Goal: Transaction & Acquisition: Purchase product/service

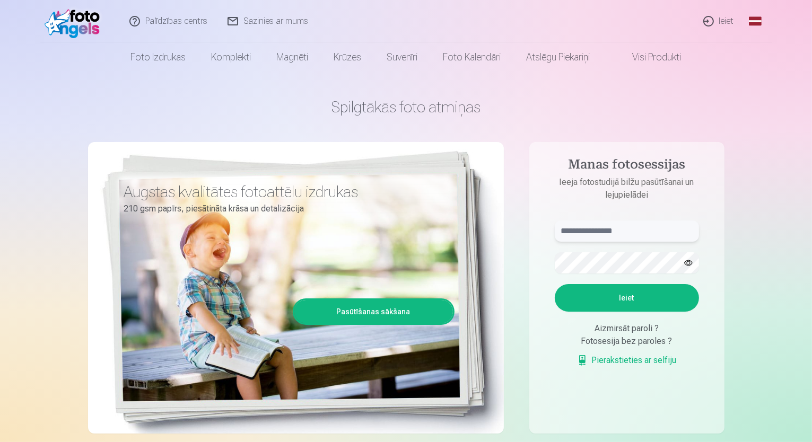
click at [585, 239] on input "text" at bounding box center [626, 231] width 144 height 21
type input "**********"
click at [632, 291] on button "Ieiet" at bounding box center [626, 298] width 144 height 28
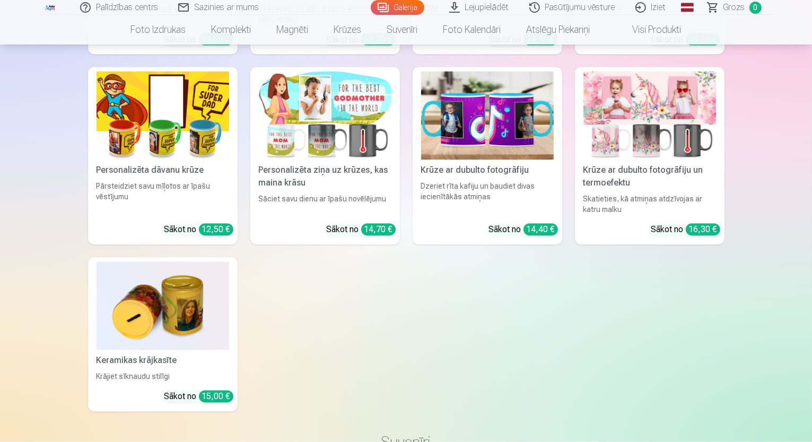
scroll to position [6096, 0]
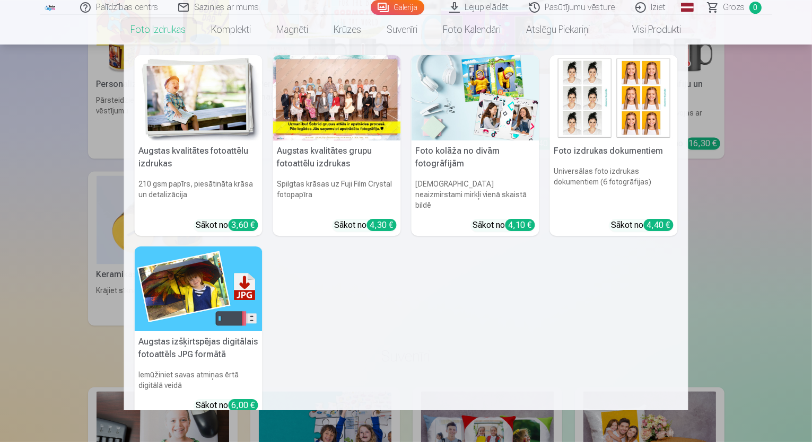
click at [158, 32] on link "Foto izdrukas" at bounding box center [158, 30] width 81 height 30
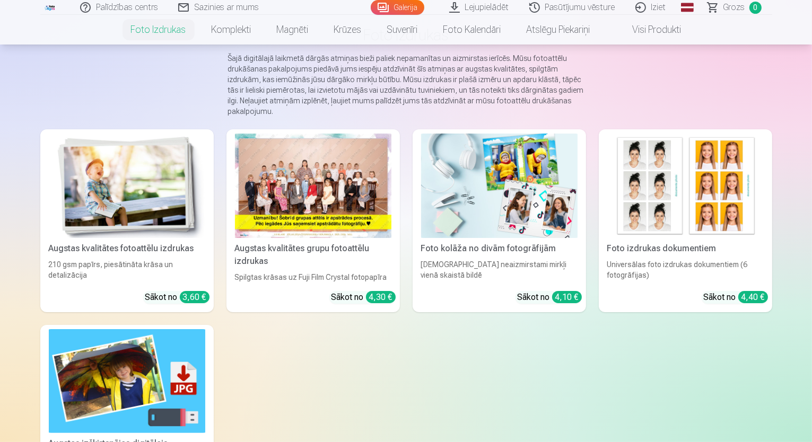
scroll to position [53, 0]
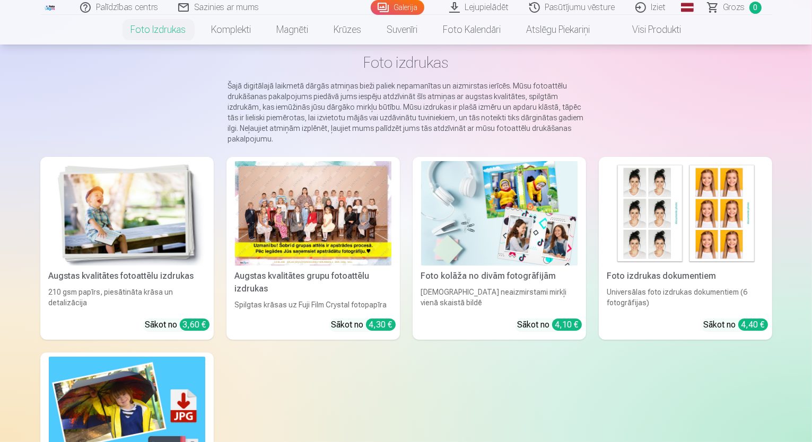
click at [49, 248] on img at bounding box center [127, 213] width 156 height 104
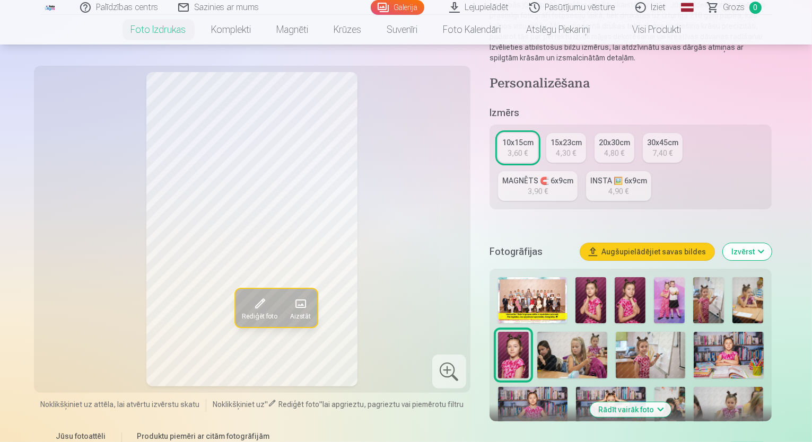
scroll to position [159, 0]
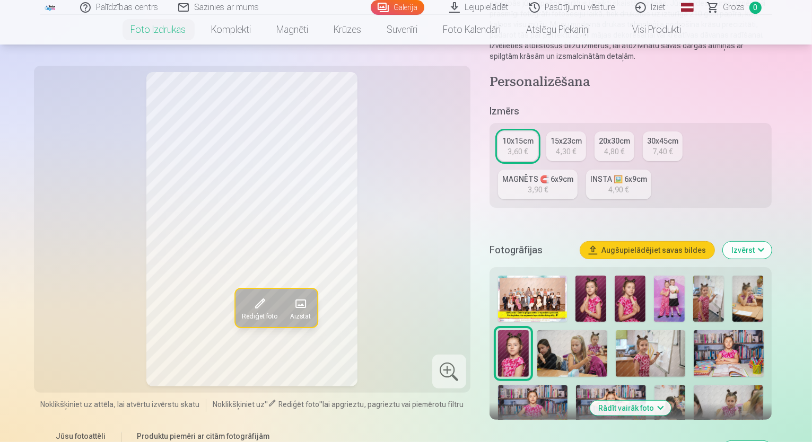
click at [643, 242] on button "Augšupielādējiet savas bildes" at bounding box center [647, 250] width 134 height 17
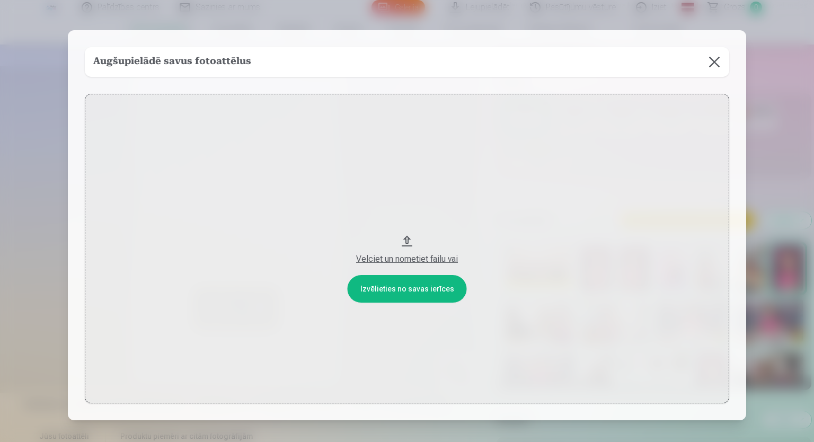
click at [718, 59] on button at bounding box center [715, 62] width 30 height 30
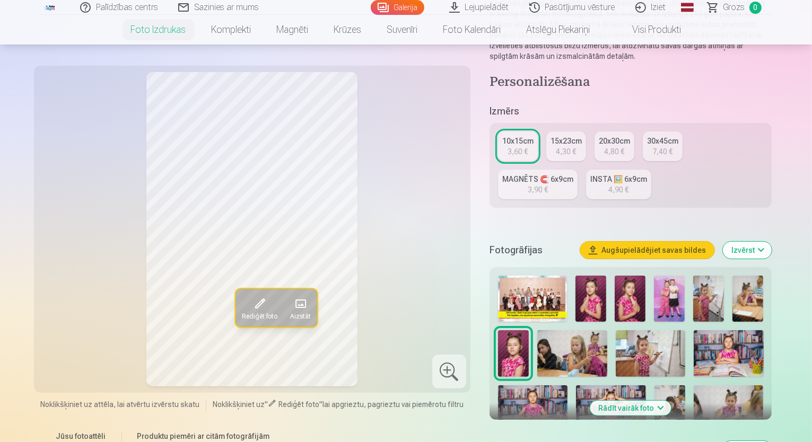
click at [630, 286] on img at bounding box center [629, 299] width 31 height 46
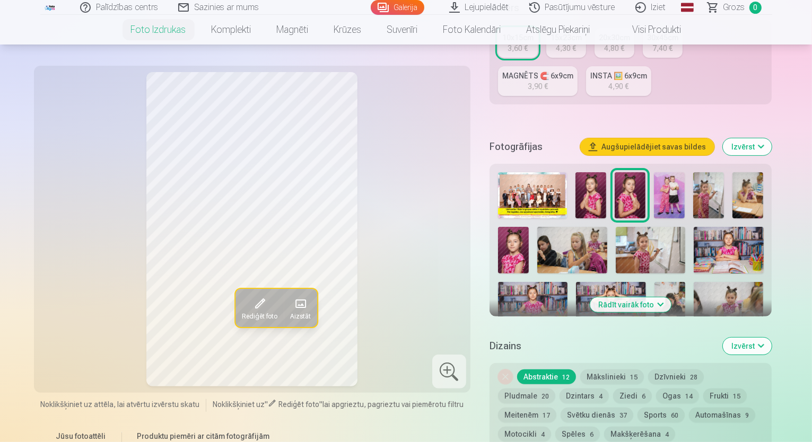
scroll to position [265, 0]
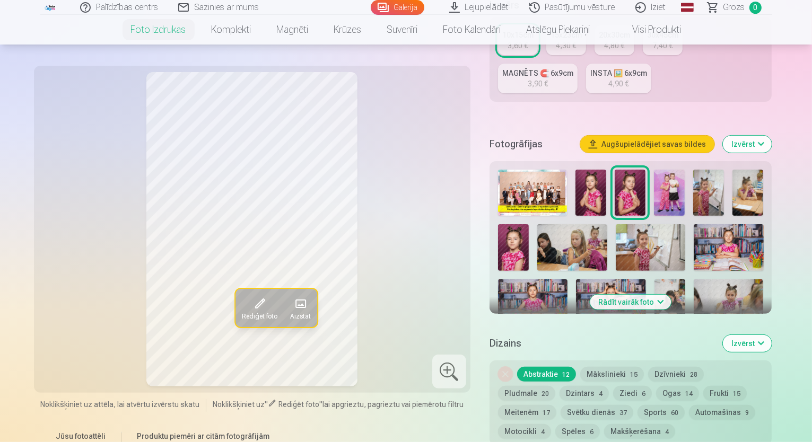
click at [590, 171] on img at bounding box center [590, 193] width 31 height 46
click at [618, 367] on button "Mākslinieki 15" at bounding box center [612, 374] width 64 height 15
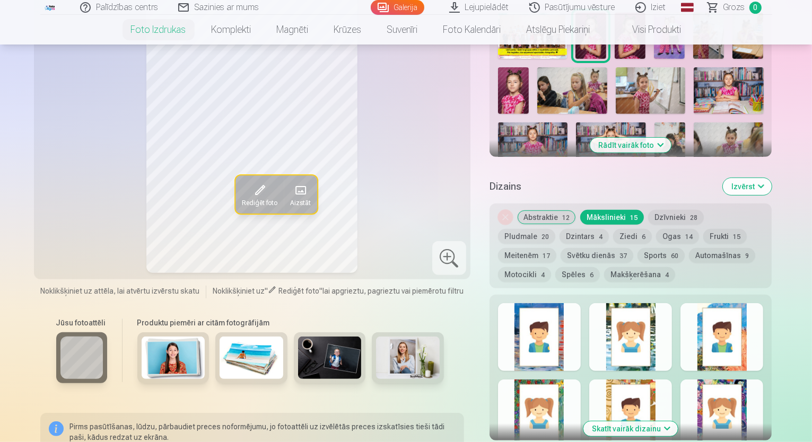
scroll to position [424, 0]
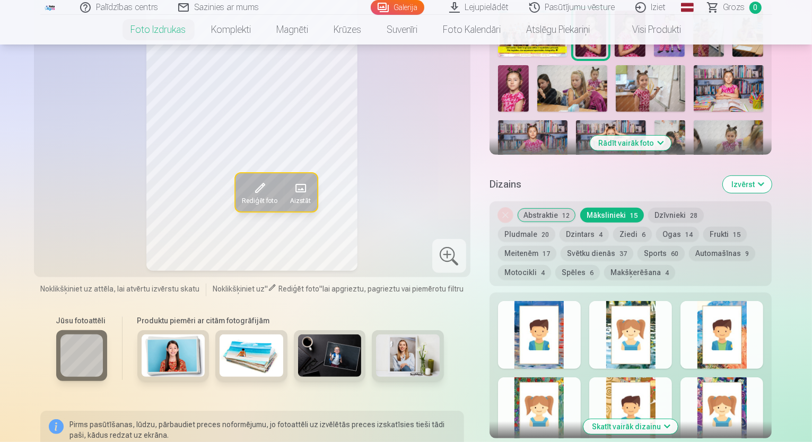
click at [556, 208] on button "Abstraktie 12" at bounding box center [546, 215] width 59 height 15
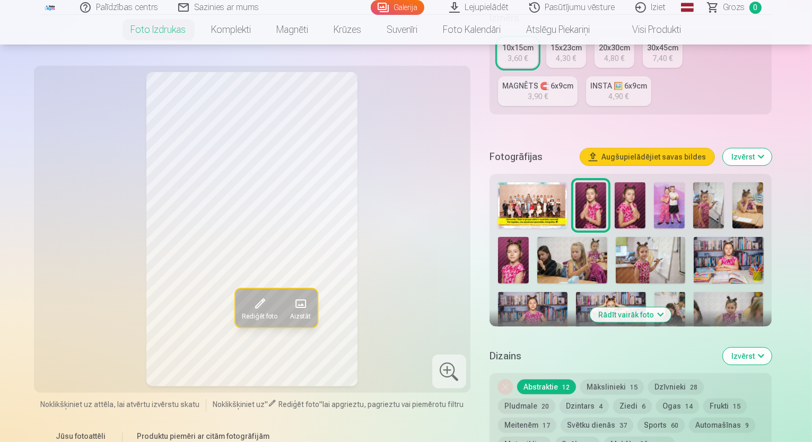
scroll to position [371, 0]
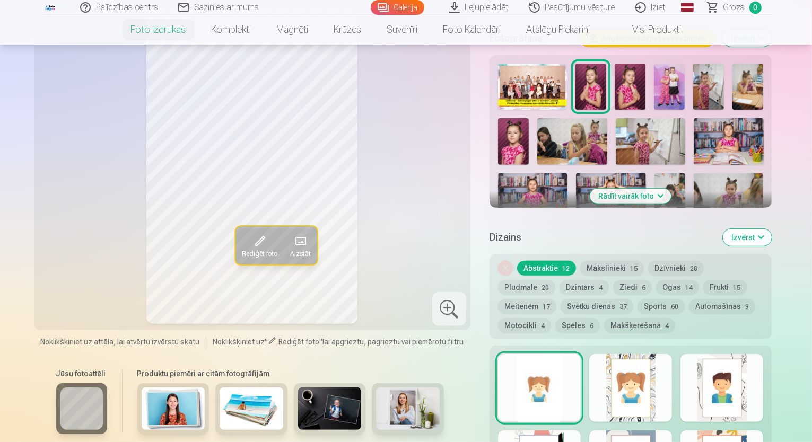
click at [771, 229] on button "Izvērst" at bounding box center [746, 237] width 49 height 17
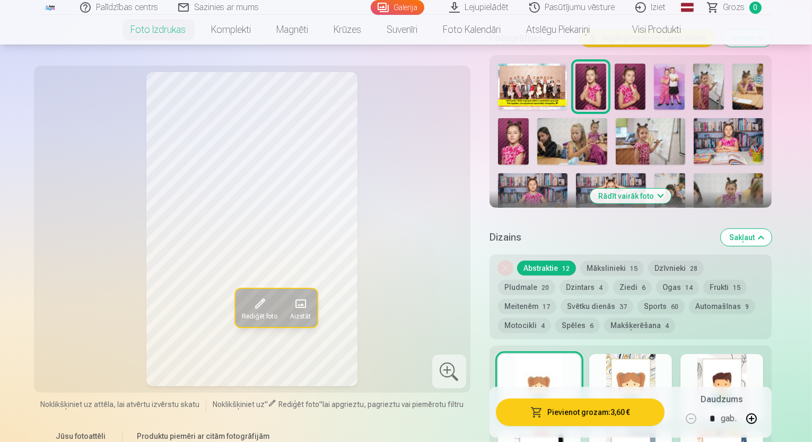
click at [771, 229] on button "Sakļaut" at bounding box center [745, 237] width 51 height 17
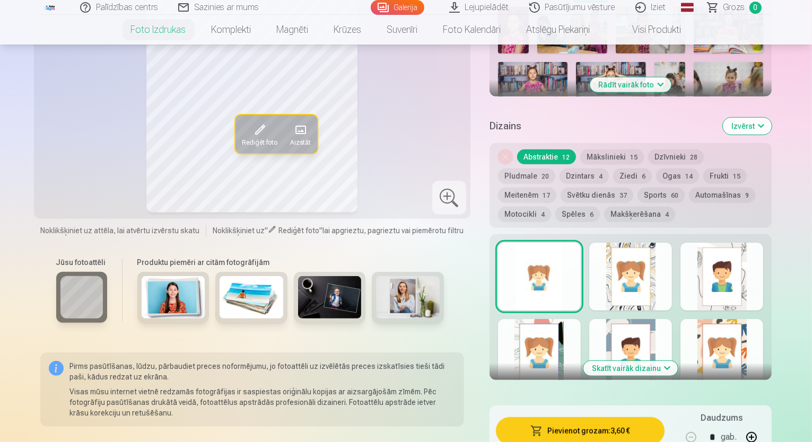
scroll to position [323, 0]
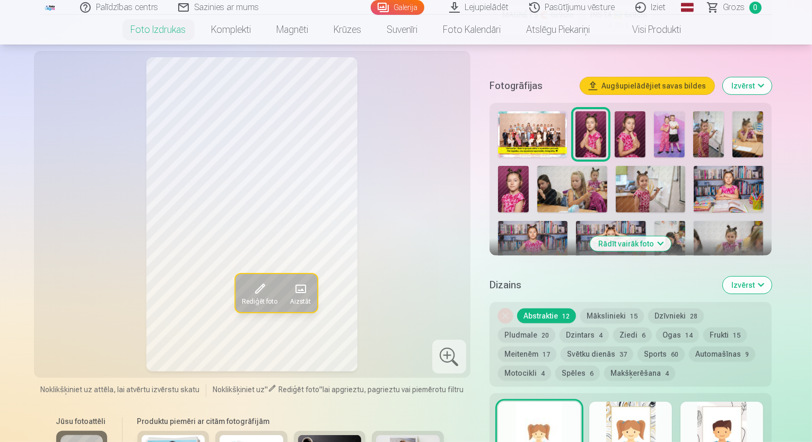
click at [671, 236] on button "Rādīt vairāk foto" at bounding box center [630, 243] width 81 height 15
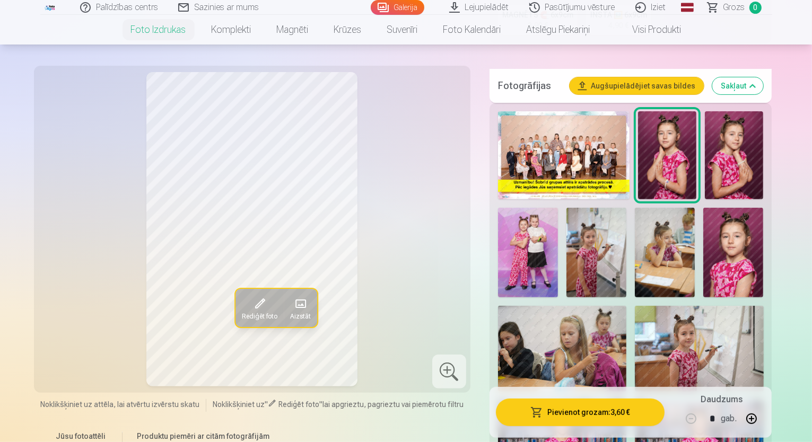
click at [558, 208] on img at bounding box center [528, 253] width 60 height 90
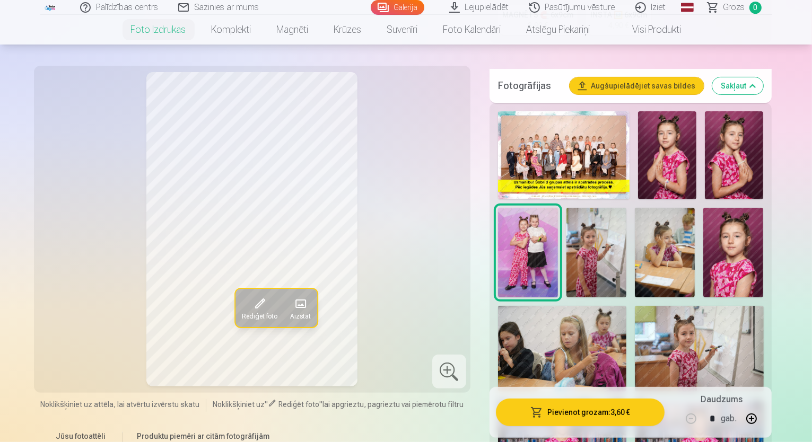
click at [624, 409] on button "Pievienot grozam : 3,60 €" at bounding box center [580, 413] width 169 height 28
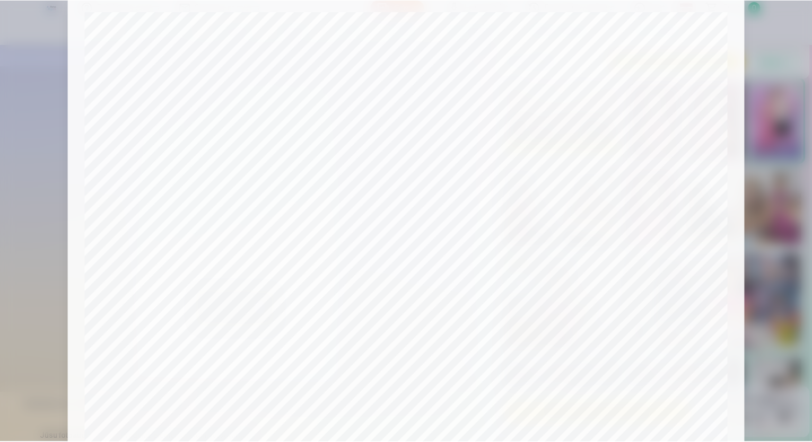
scroll to position [0, 0]
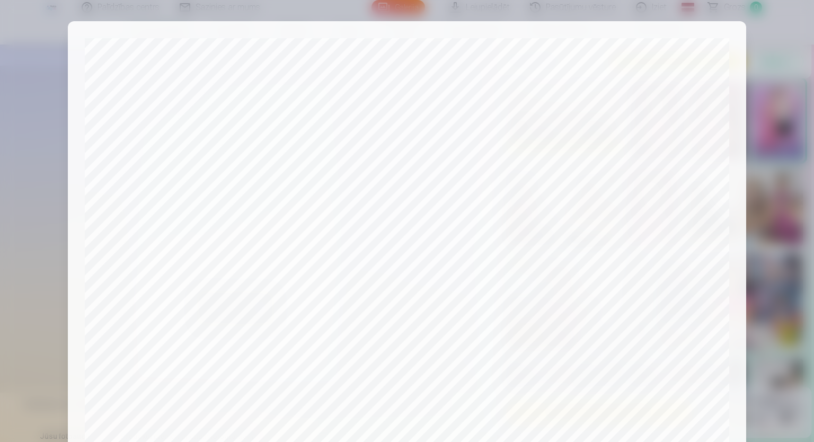
click at [739, 17] on div at bounding box center [407, 221] width 814 height 442
